Goal: Task Accomplishment & Management: Complete application form

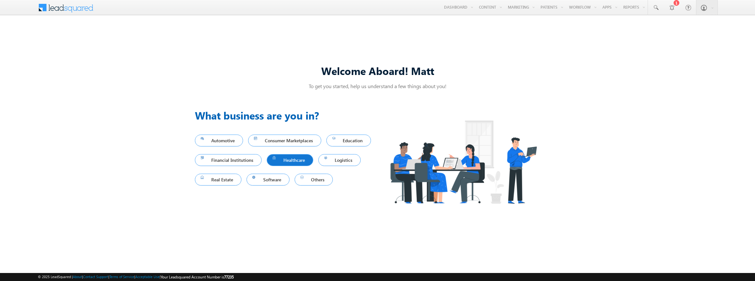
click at [307, 160] on span "Healthcare" at bounding box center [289, 160] width 35 height 9
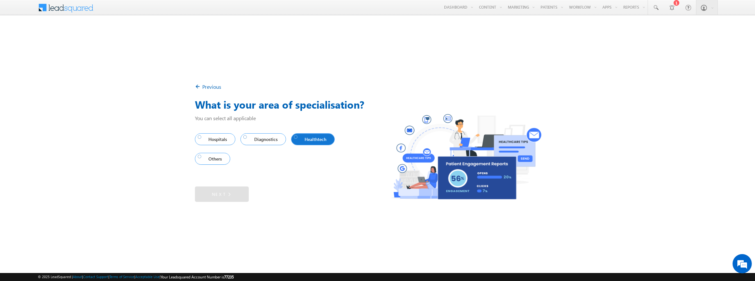
click at [306, 138] on span "Healthtech" at bounding box center [311, 139] width 35 height 9
click at [221, 197] on link "Next" at bounding box center [222, 194] width 54 height 15
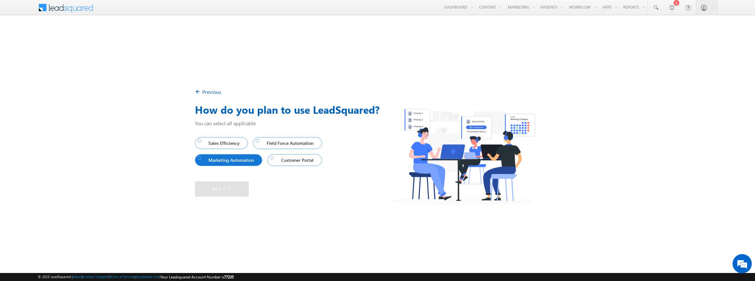
click at [214, 158] on span "Marketing Automation" at bounding box center [227, 160] width 59 height 9
click at [220, 189] on link "Next" at bounding box center [222, 188] width 54 height 15
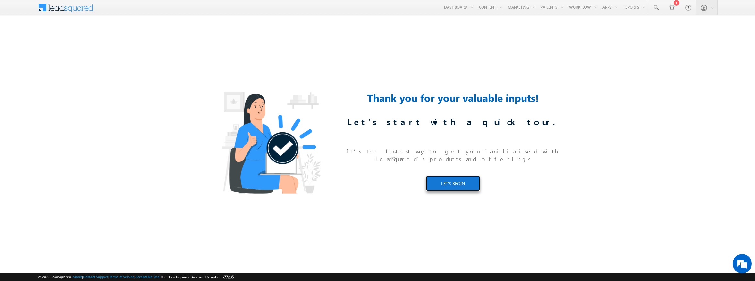
click at [449, 179] on link "LET’S BEGIN" at bounding box center [453, 183] width 54 height 15
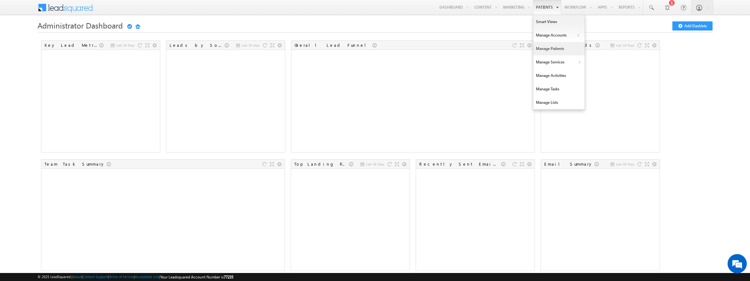
click at [552, 48] on link "Manage Patients" at bounding box center [558, 48] width 51 height 13
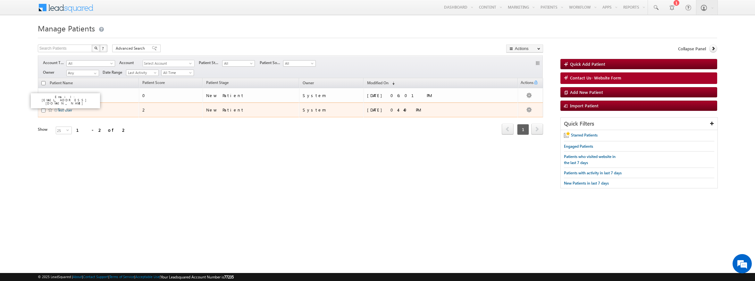
click at [66, 112] on link "Test User" at bounding box center [65, 110] width 14 height 5
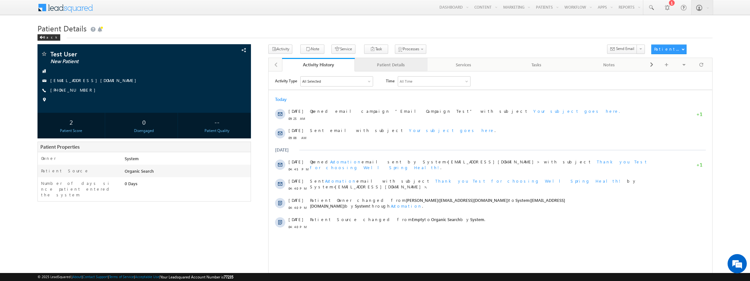
click at [390, 65] on div "Patient Details" at bounding box center [391, 65] width 62 height 8
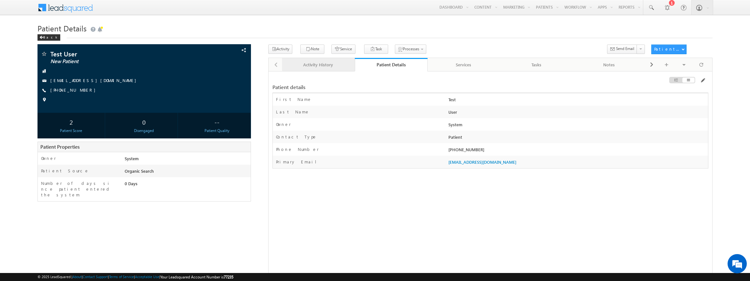
click at [302, 66] on div "Activity History" at bounding box center [318, 65] width 62 height 8
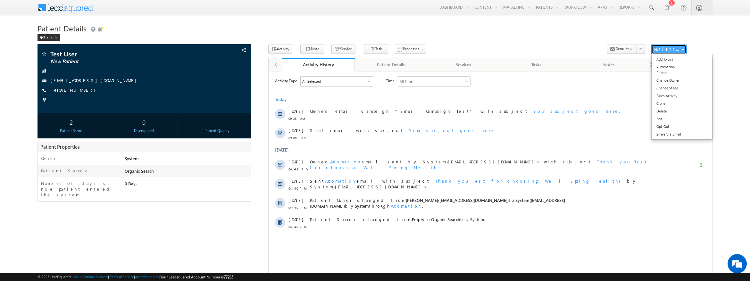
click at [684, 50] on button "Patient Actions" at bounding box center [668, 50] width 35 height 10
click at [684, 52] on button "Patient Actions" at bounding box center [668, 50] width 35 height 10
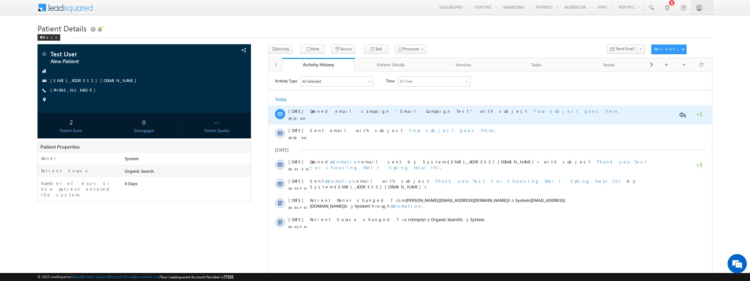
click at [557, 111] on div "Opened email campaign “Email Campaign Test” with subject Your subject goes here." at bounding box center [485, 111] width 350 height 6
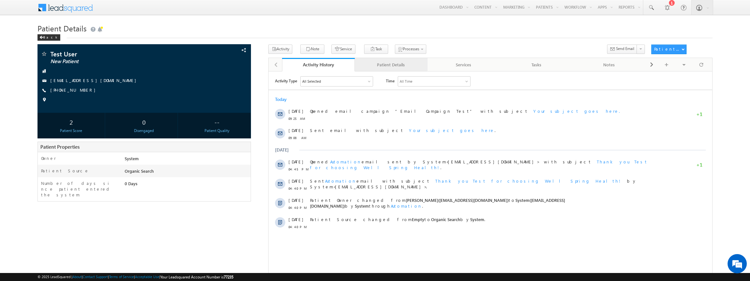
click at [379, 66] on div "Patient Details" at bounding box center [391, 65] width 62 height 8
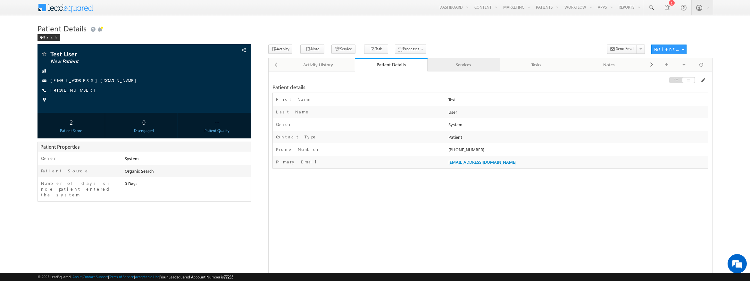
click at [468, 65] on div "Services" at bounding box center [464, 65] width 62 height 8
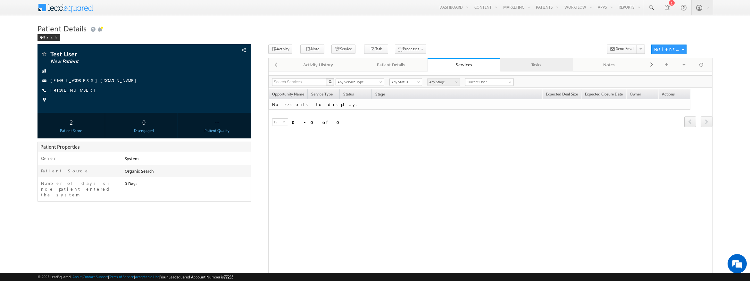
click at [534, 64] on div "Tasks" at bounding box center [536, 65] width 62 height 8
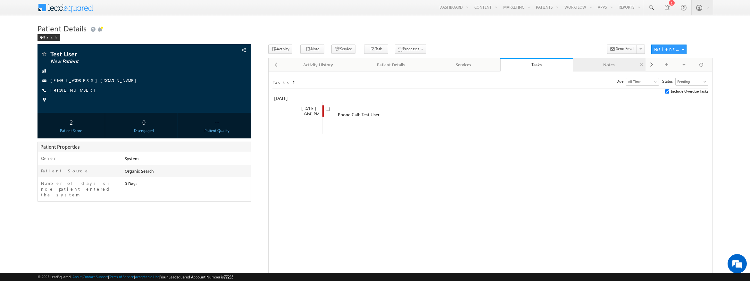
click at [604, 62] on div "Notes" at bounding box center [609, 65] width 62 height 8
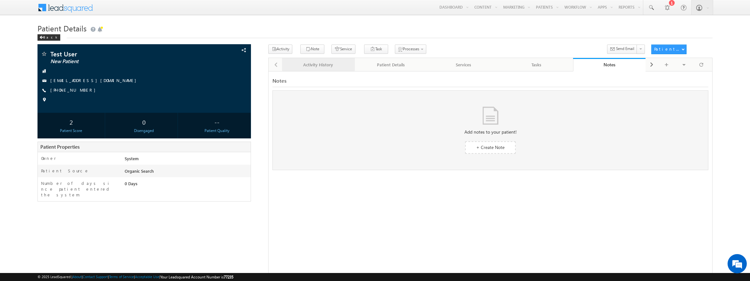
click at [317, 63] on div "Activity History" at bounding box center [318, 65] width 62 height 8
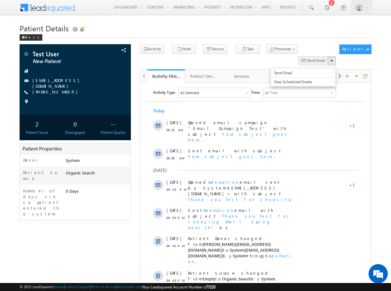
click at [313, 58] on span "Send Email" at bounding box center [316, 61] width 18 height 6
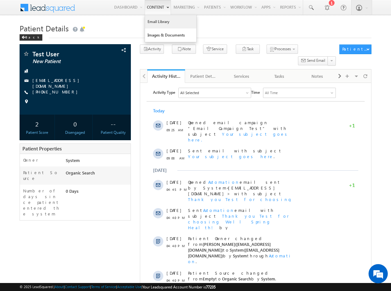
click at [155, 23] on link "Email Library" at bounding box center [170, 21] width 51 height 13
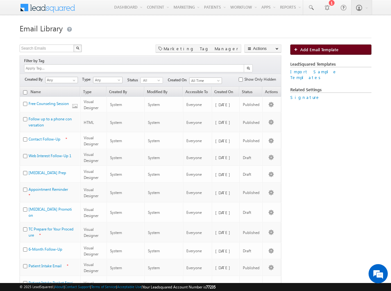
click at [314, 50] on span "Add Email Template" at bounding box center [319, 49] width 38 height 5
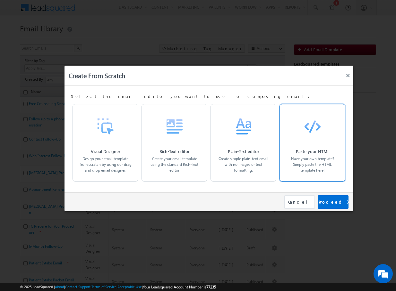
click at [310, 146] on div "Paste your HTML Have your own template? Simply paste the HTML template here!" at bounding box center [312, 158] width 52 height 32
click at [302, 155] on div "Paste your HTML Have your own template? Simply paste the HTML template here!" at bounding box center [312, 158] width 52 height 32
click at [331, 201] on div "Proceed" at bounding box center [333, 202] width 30 height 13
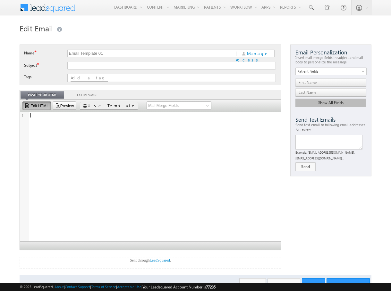
scroll to position [0, 0]
click at [81, 125] on div "1 ​" at bounding box center [155, 181] width 271 height 139
type textarea "<!DOCTYPE html PUBLIC "-//W3C//DTD XHTML 1.0 Transitional//EN" "[URL][DOMAIN_NA…"
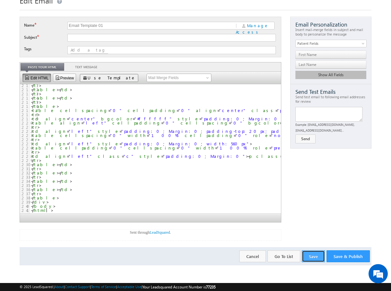
scroll to position [0, 0]
click at [316, 255] on button "Save" at bounding box center [313, 257] width 23 height 12
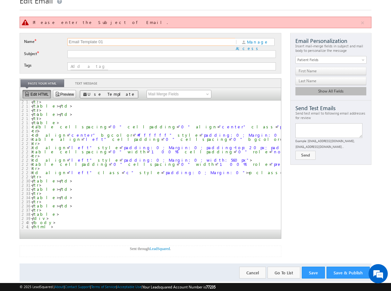
click at [91, 44] on input "Email Template 01" at bounding box center [151, 42] width 168 height 8
click at [88, 55] on input "text" at bounding box center [171, 54] width 208 height 8
click at [97, 38] on input "Email Template 01" at bounding box center [151, 42] width 168 height 8
click at [88, 54] on input "text" at bounding box center [171, 54] width 208 height 8
type input "C"
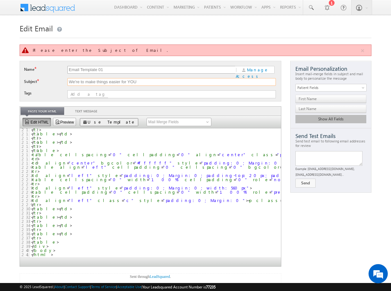
type input "We're to make things easier for YOU"
click at [109, 70] on input "Email Template 01" at bounding box center [151, 70] width 168 height 8
drag, startPoint x: 105, startPoint y: 69, endPoint x: 59, endPoint y: 68, distance: 46.2
click at [59, 68] on div "Name * Email Template 01 | Manage Access" at bounding box center [150, 71] width 253 height 11
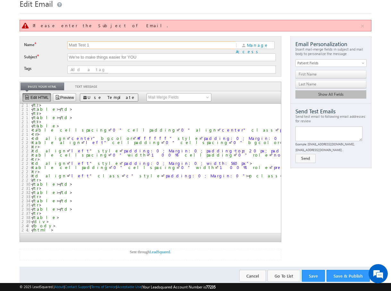
scroll to position [44, 0]
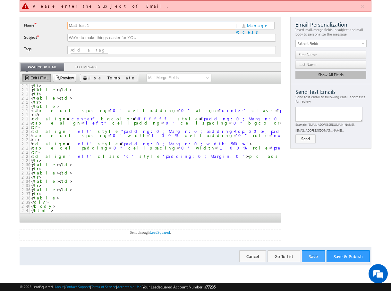
type input "Matt Test 1"
click at [318, 257] on button "Save" at bounding box center [313, 257] width 23 height 12
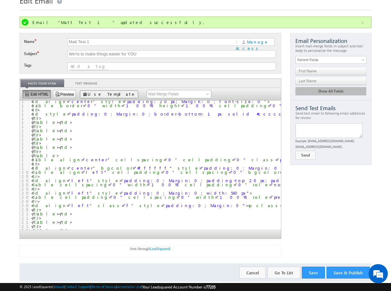
scroll to position [708, 0]
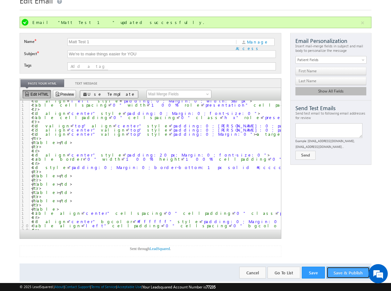
click at [340, 269] on button "Save & Publish" at bounding box center [347, 273] width 43 height 12
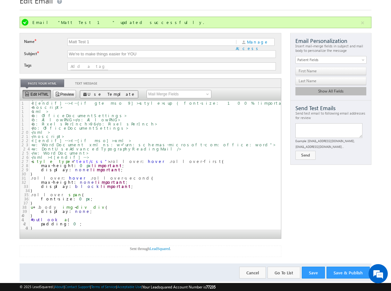
scroll to position [0, 0]
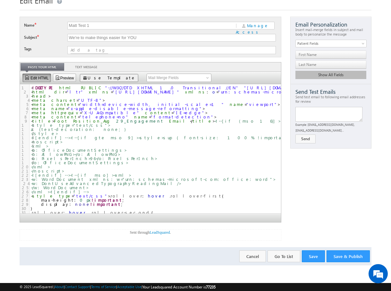
click at [202, 238] on div "Sent through LeadSquared ." at bounding box center [151, 235] width 262 height 12
click at [206, 235] on p "Sent through LeadSquared ." at bounding box center [150, 233] width 261 height 6
click at [131, 234] on p "Sent through LeadSquared ." at bounding box center [150, 233] width 261 height 6
click at [188, 233] on p "Sent through LeadSquared ." at bounding box center [150, 233] width 261 height 6
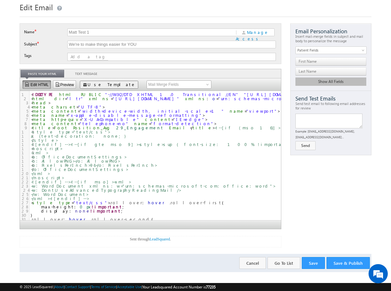
scroll to position [1, 0]
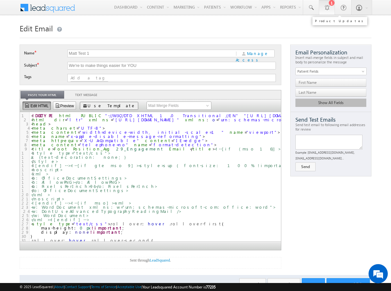
click at [330, 8] on link "1" at bounding box center [327, 7] width 16 height 15
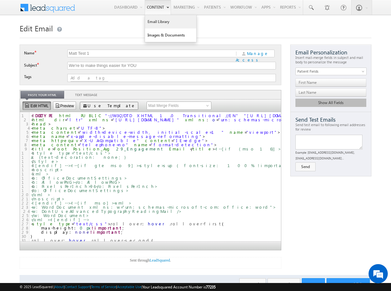
click at [157, 22] on link "Email Library" at bounding box center [170, 21] width 51 height 13
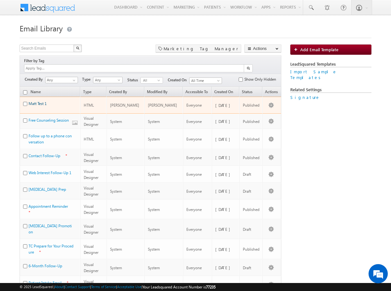
click at [35, 101] on link "Matt Test 1" at bounding box center [38, 103] width 18 height 5
click at [37, 101] on link "Matt Test 1" at bounding box center [38, 103] width 18 height 5
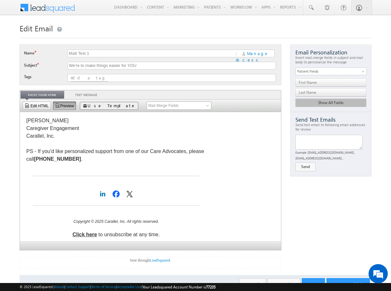
scroll to position [375, 0]
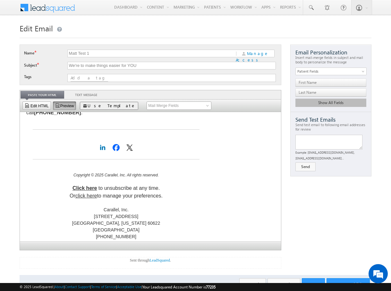
click at [81, 187] on link "Click here" at bounding box center [84, 188] width 24 height 5
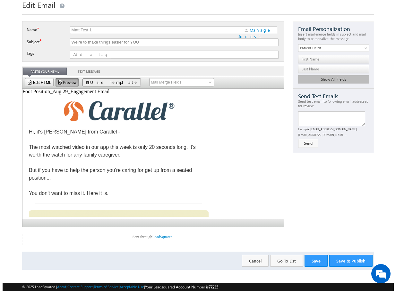
scroll to position [18, 0]
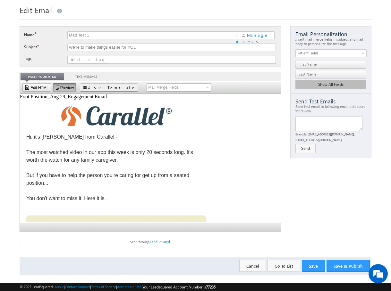
click at [101, 88] on span "Use Template" at bounding box center [112, 87] width 48 height 5
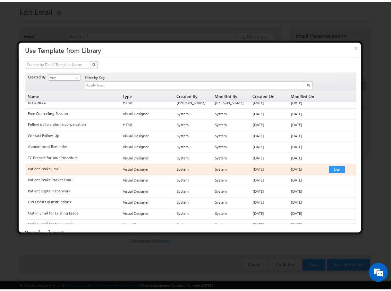
scroll to position [0, 0]
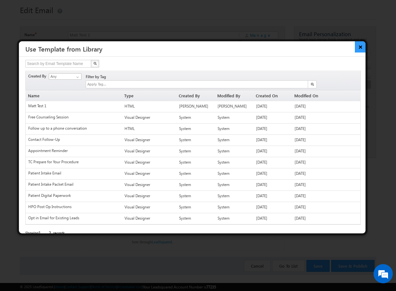
click at [358, 48] on button "×" at bounding box center [359, 46] width 11 height 11
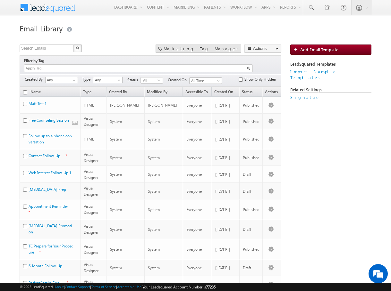
click at [207, 49] on div "Marketing Tag Manager" at bounding box center [198, 49] width 86 height 8
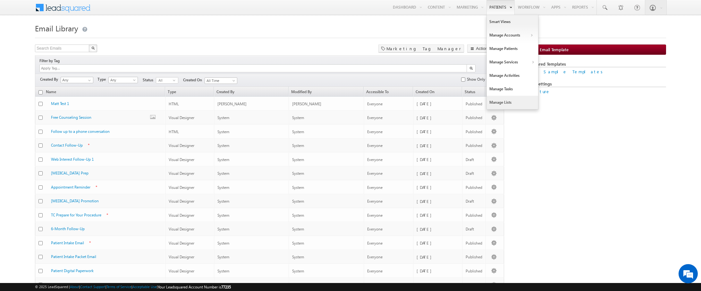
click at [395, 104] on link "Manage Lists" at bounding box center [512, 102] width 51 height 13
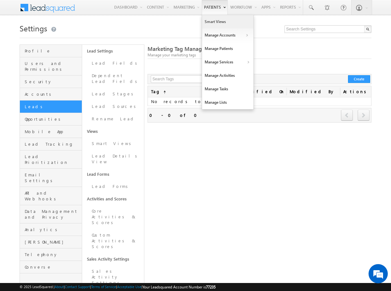
click at [218, 21] on link "Smart Views" at bounding box center [227, 21] width 51 height 13
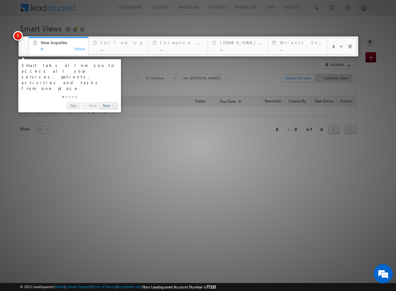
click at [109, 103] on link "Next →" at bounding box center [109, 106] width 18 height 7
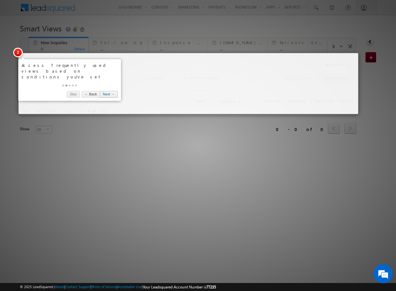
click at [105, 91] on link "Next →" at bounding box center [109, 94] width 18 height 7
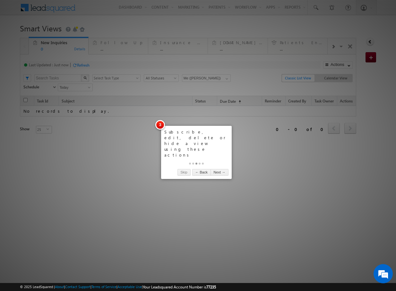
click at [220, 169] on link "Next →" at bounding box center [219, 172] width 18 height 7
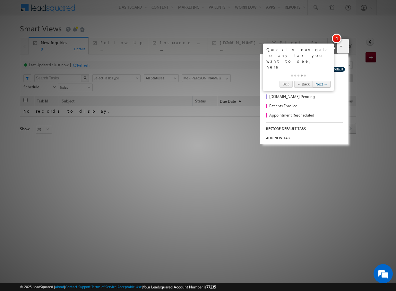
click at [322, 81] on link "Next →" at bounding box center [321, 84] width 18 height 7
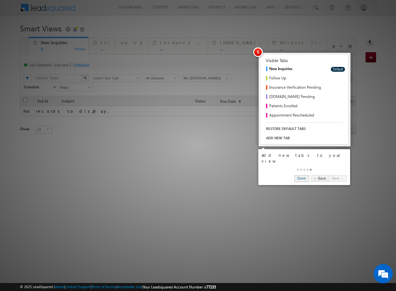
click at [294, 175] on link "Done" at bounding box center [301, 178] width 15 height 7
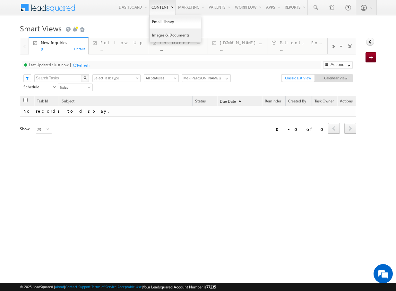
click at [154, 35] on link "Images & Documents" at bounding box center [174, 35] width 51 height 13
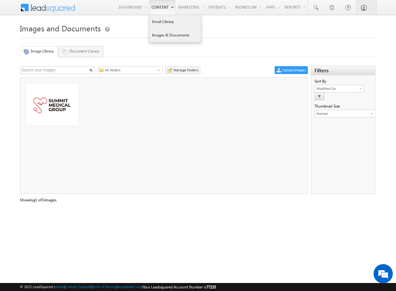
click at [157, 21] on link "Email Library" at bounding box center [174, 21] width 51 height 13
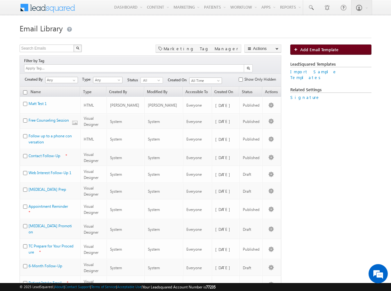
click at [312, 49] on span "Add Email Template" at bounding box center [319, 49] width 38 height 5
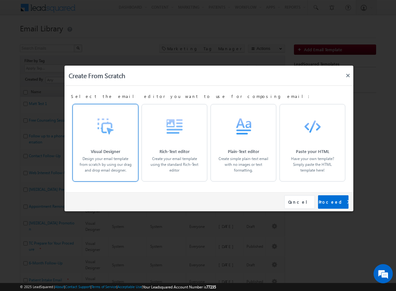
click at [105, 135] on div at bounding box center [105, 126] width 31 height 31
click at [331, 199] on div "Proceed" at bounding box center [333, 202] width 30 height 13
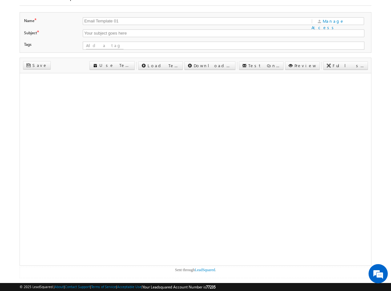
scroll to position [70, 0]
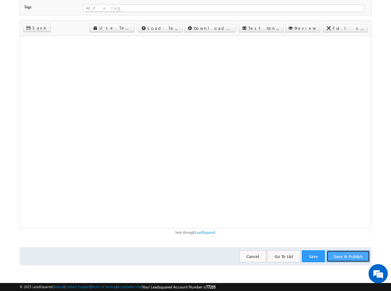
click at [336, 259] on button "Save & Publish" at bounding box center [347, 257] width 43 height 12
drag, startPoint x: 172, startPoint y: 233, endPoint x: 192, endPoint y: 233, distance: 20.5
click at [192, 233] on p "Sent through LeadSquared ." at bounding box center [195, 233] width 351 height 6
click at [221, 232] on p "Sent through LeadSquared ." at bounding box center [195, 233] width 351 height 6
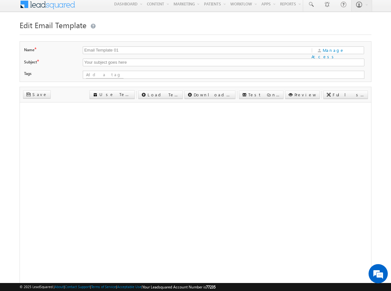
scroll to position [0, 0]
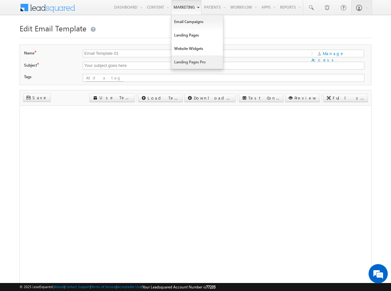
click at [175, 63] on link "Landing Pages Pro" at bounding box center [196, 61] width 51 height 13
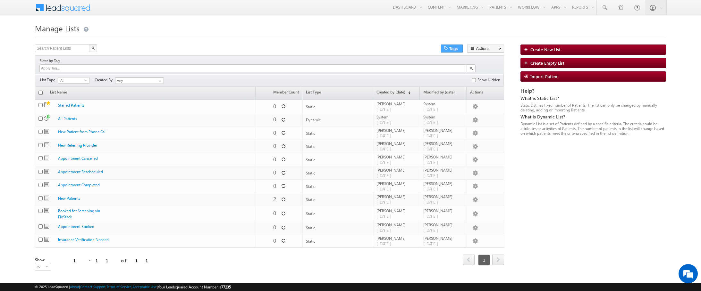
click at [449, 48] on button "Tags" at bounding box center [452, 49] width 22 height 8
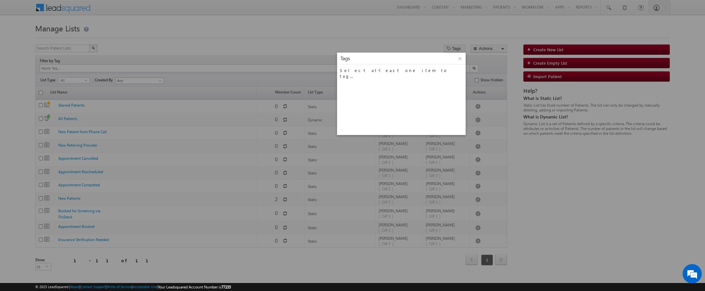
click at [262, 29] on div at bounding box center [352, 145] width 705 height 291
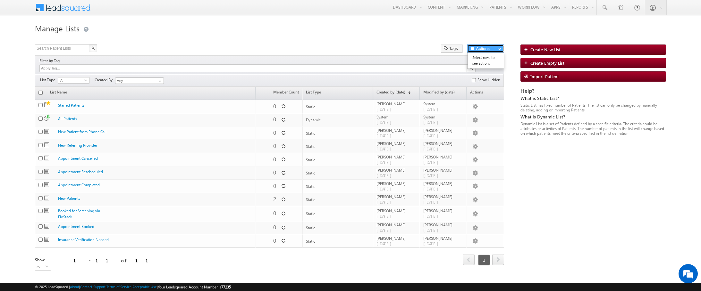
click at [490, 50] on button "Actions" at bounding box center [485, 49] width 37 height 8
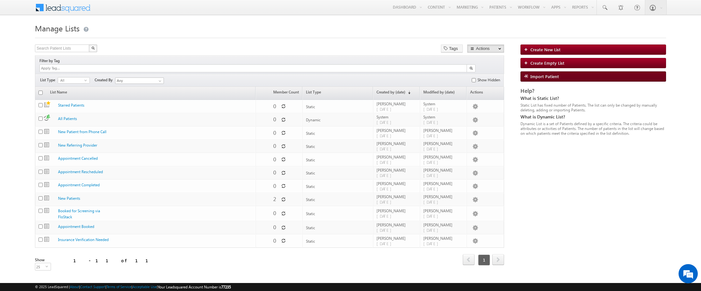
click at [540, 77] on span "Import Patient" at bounding box center [544, 76] width 29 height 5
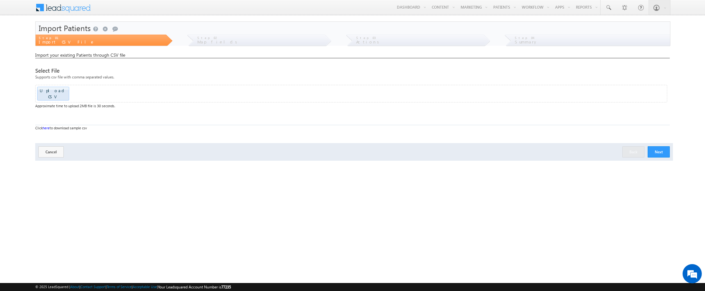
click at [655, 146] on button "Next" at bounding box center [659, 151] width 22 height 11
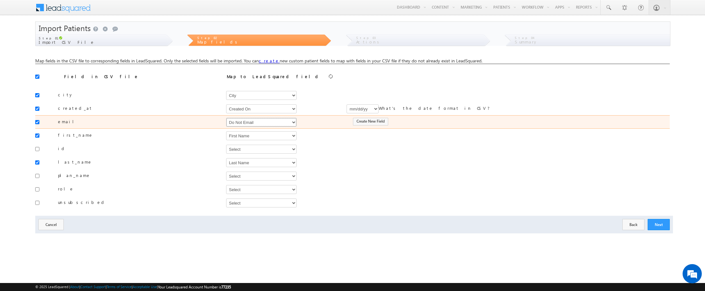
click at [260, 124] on select "Select Select Account Account Type Address 1 Address 2 Age Age Patient Alternat…" at bounding box center [261, 122] width 71 height 9
click at [226, 118] on select "Select Select Account Account Type Address 1 Address 2 Age Age Patient Alternat…" at bounding box center [261, 122] width 71 height 9
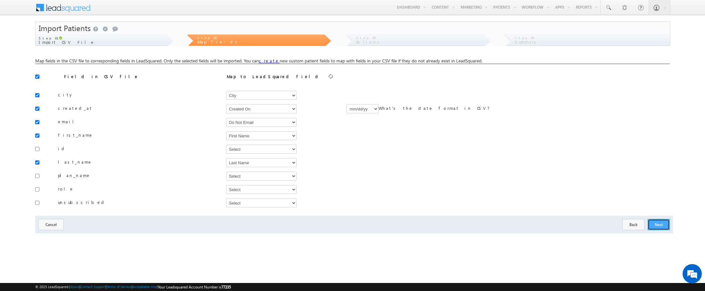
click at [660, 227] on button "Next" at bounding box center [659, 224] width 22 height 11
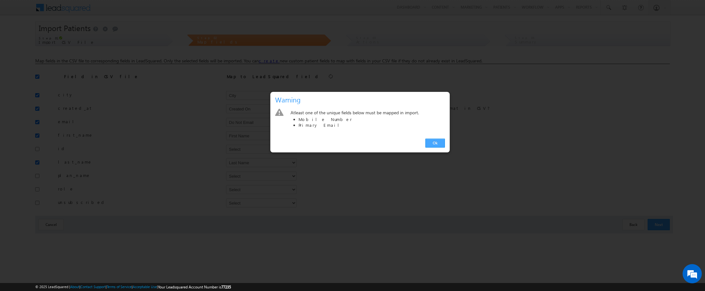
click at [436, 144] on link "Ok" at bounding box center [436, 143] width 20 height 9
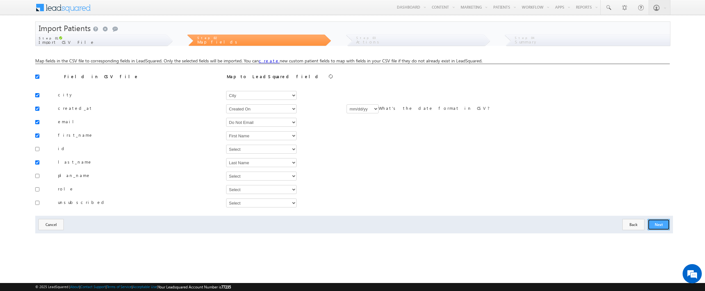
click at [662, 228] on button "Next" at bounding box center [659, 224] width 22 height 11
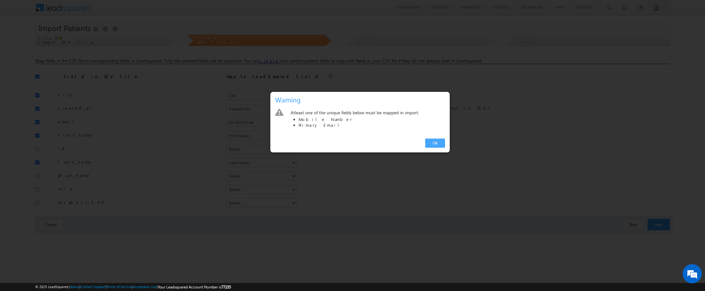
click at [441, 145] on link "Ok" at bounding box center [436, 143] width 20 height 9
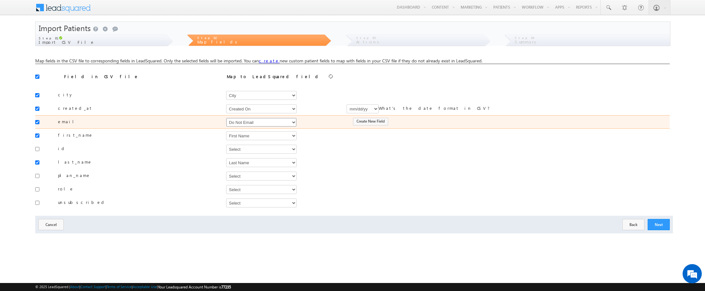
click at [253, 123] on select "Select Select Account Account Type Address 1 Address 2 Age Age Patient Alternat…" at bounding box center [261, 122] width 71 height 9
select select "EmailAddress"
click at [226, 118] on select "Select Select Account Account Type Address 1 Address 2 Age Age Patient Alternat…" at bounding box center [261, 122] width 71 height 9
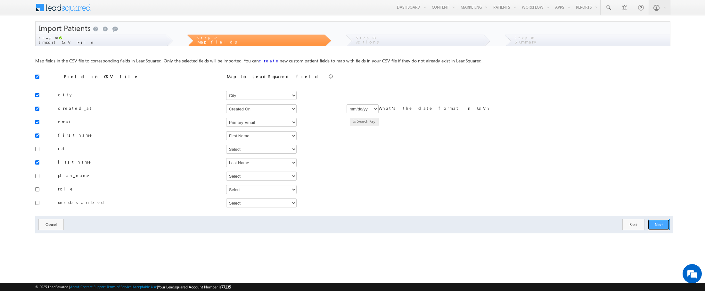
click at [664, 227] on button "Next" at bounding box center [659, 224] width 22 height 11
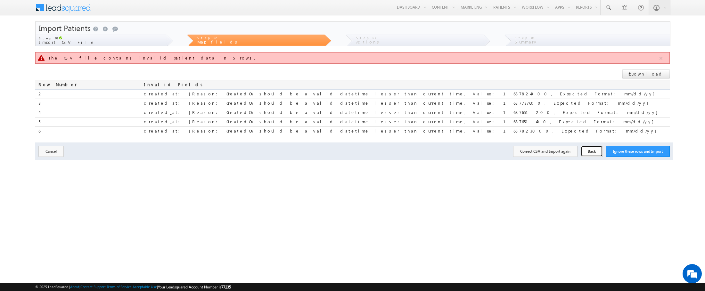
click at [597, 154] on button "Back" at bounding box center [592, 151] width 22 height 11
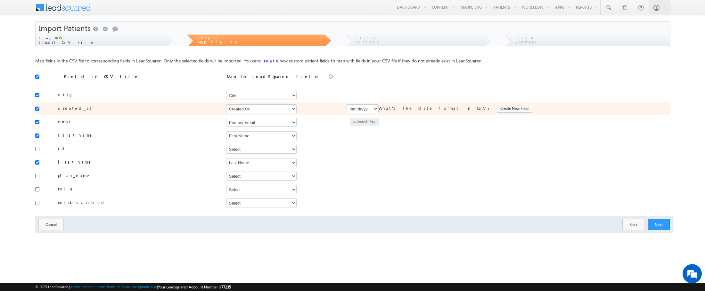
click at [38, 110] on input "checkbox" at bounding box center [37, 109] width 4 height 4
checkbox input "false"
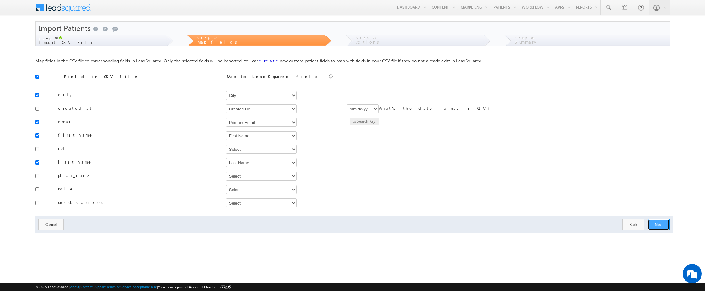
click at [658, 226] on button "Next" at bounding box center [659, 224] width 22 height 11
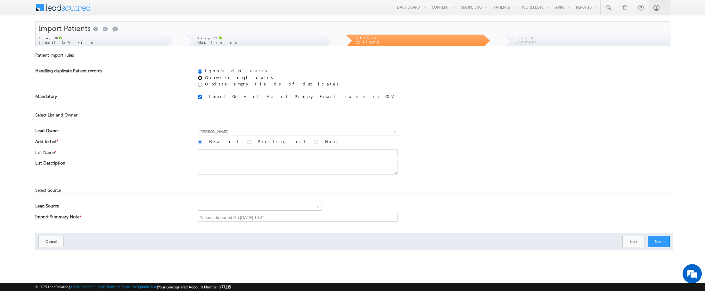
click at [201, 79] on input "Overwrite duplicates" at bounding box center [200, 78] width 4 height 4
radio input "true"
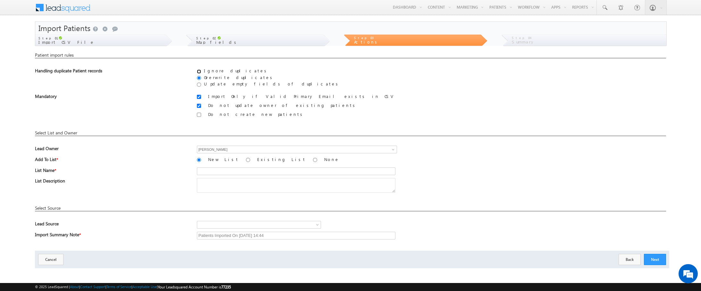
click at [200, 71] on input "Ignore duplicates" at bounding box center [199, 72] width 4 height 4
radio input "true"
